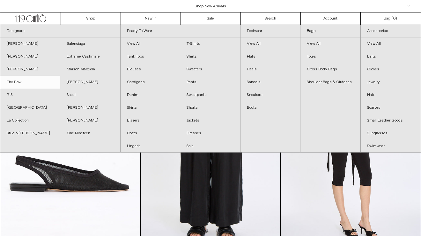
click at [14, 83] on link "The Row" at bounding box center [30, 82] width 60 height 13
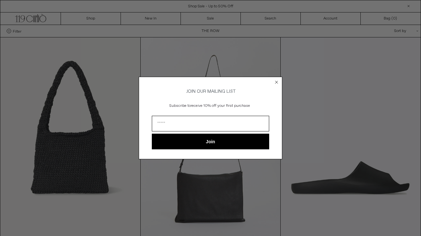
click at [274, 81] on circle "Close dialog" at bounding box center [277, 82] width 6 height 6
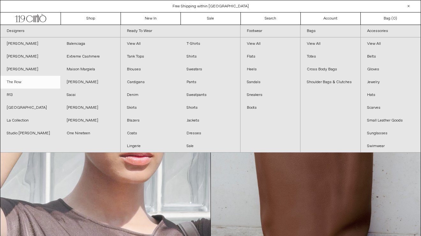
click at [20, 84] on link "The Row" at bounding box center [30, 82] width 60 height 13
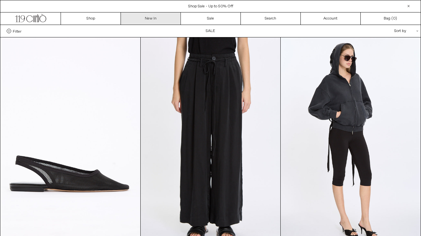
click at [155, 18] on link "New In" at bounding box center [151, 18] width 60 height 12
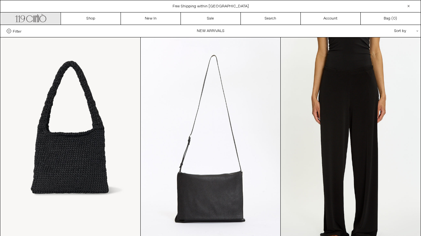
click at [25, 20] on icon ".cls-1, .cls-2 { fill: #231f20; stroke: #231f20; stroke-miterlimit: 10; stroke-…" at bounding box center [30, 17] width 31 height 9
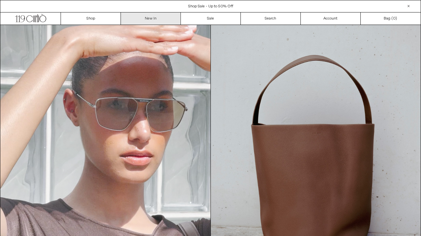
click at [141, 19] on link "New In" at bounding box center [151, 18] width 60 height 12
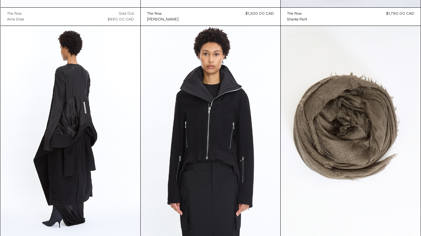
scroll to position [470, 0]
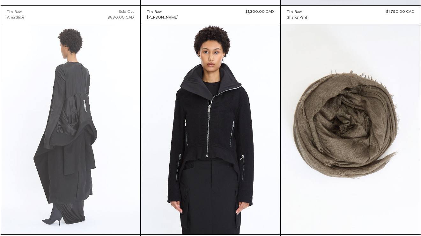
click at [83, 91] on at bounding box center [71, 129] width 140 height 210
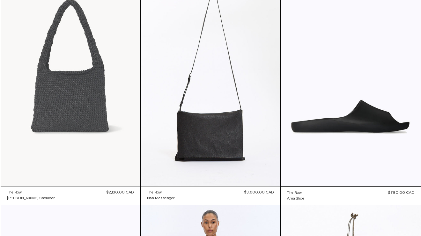
scroll to position [53, 0]
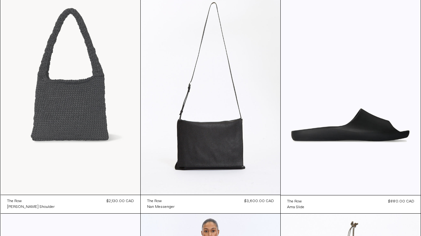
click at [122, 67] on at bounding box center [71, 90] width 140 height 210
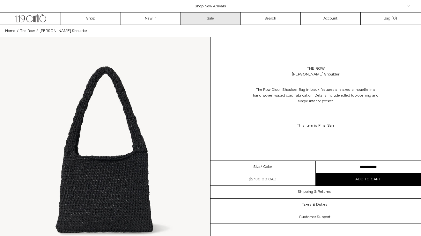
click at [210, 23] on link "Sale" at bounding box center [211, 18] width 60 height 12
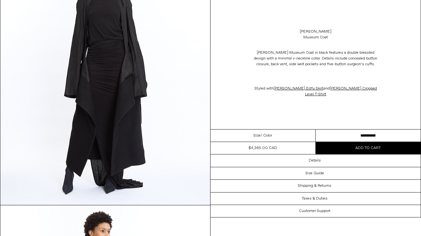
scroll to position [1148, 0]
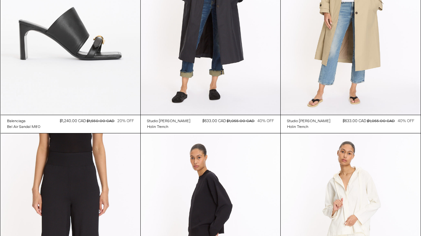
scroll to position [1503, 0]
